Goal: Task Accomplishment & Management: Manage account settings

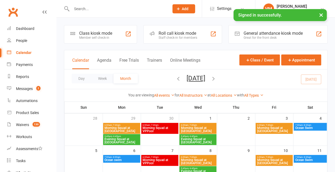
click at [84, 6] on input "text" at bounding box center [118, 8] width 96 height 7
paste input "[PERSON_NAME][EMAIL_ADDRESS][DOMAIN_NAME]"
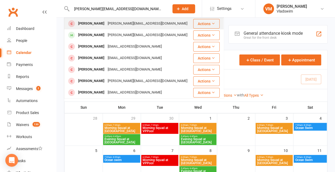
type input "[PERSON_NAME][EMAIL_ADDRESS][DOMAIN_NAME]"
click at [98, 23] on div "[PERSON_NAME]" at bounding box center [92, 24] width 30 height 8
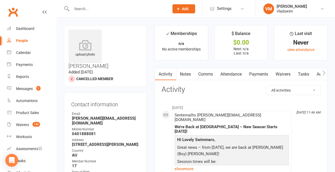
drag, startPoint x: 133, startPoint y: 39, endPoint x: 106, endPoint y: 31, distance: 28.1
click at [106, 31] on h3 "[PERSON_NAME]" at bounding box center [106, 49] width 74 height 39
copy h3 "[PERSON_NAME]"
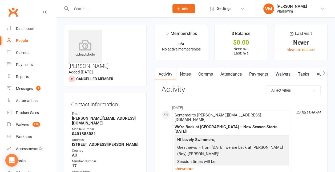
click at [89, 7] on input "text" at bounding box center [118, 8] width 96 height 7
paste input "[PERSON_NAME]"
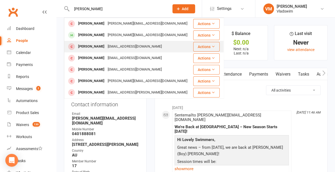
type input "[PERSON_NAME]"
click at [102, 45] on div "[PERSON_NAME]" at bounding box center [92, 47] width 30 height 8
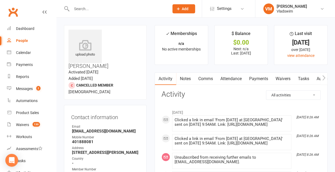
click at [91, 7] on input "text" at bounding box center [118, 8] width 96 height 7
paste input "[PERSON_NAME]"
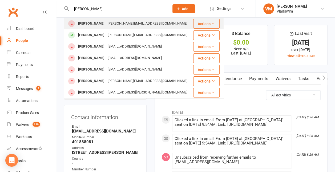
type input "[PERSON_NAME]"
click at [97, 22] on div "[PERSON_NAME]" at bounding box center [92, 24] width 30 height 8
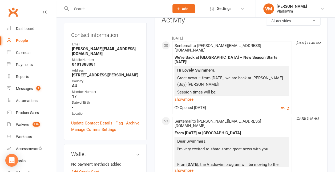
scroll to position [68, 0]
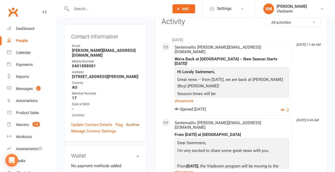
click at [134, 121] on link "Archive" at bounding box center [132, 124] width 13 height 6
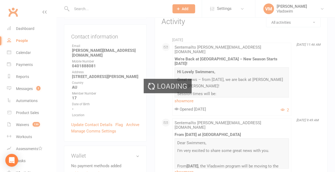
select select "100"
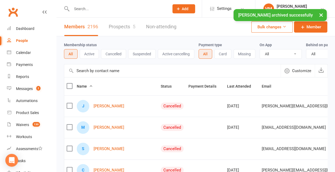
click at [81, 7] on input "text" at bounding box center [118, 8] width 96 height 7
paste input "[PERSON_NAME]"
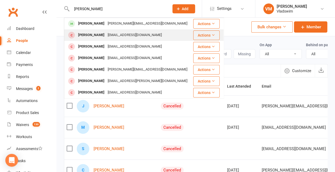
type input "[PERSON_NAME]"
click at [93, 35] on div "[PERSON_NAME]" at bounding box center [92, 35] width 30 height 8
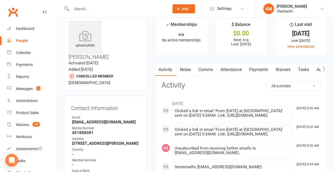
scroll to position [8, 0]
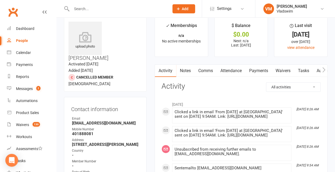
click at [287, 69] on link "Waivers" at bounding box center [283, 71] width 22 height 12
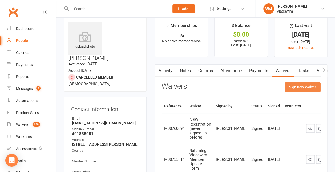
click at [300, 84] on button "Sign new Waiver" at bounding box center [303, 87] width 36 height 10
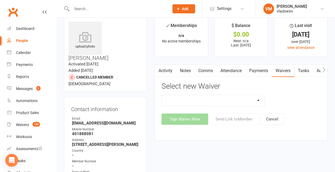
click at [259, 96] on select "NEW Registration (never signed up before) Personal Details Update Form Returnin…" at bounding box center [213, 100] width 103 height 11
select select "6390"
click at [162, 95] on select "NEW Registration (never signed up before) Personal Details Update Form Returnin…" at bounding box center [213, 100] width 103 height 11
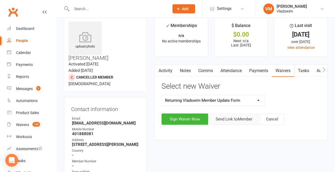
click at [229, 117] on button "Send Link to Member" at bounding box center [234, 118] width 49 height 11
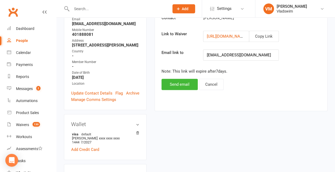
scroll to position [108, 0]
click at [184, 84] on button "Send email" at bounding box center [180, 83] width 36 height 11
